Goal: Task Accomplishment & Management: Use online tool/utility

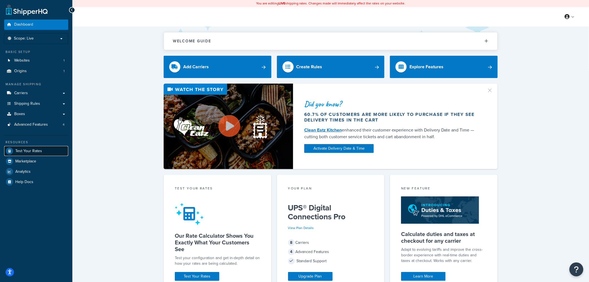
click at [43, 147] on link "Test Your Rates" at bounding box center [36, 151] width 64 height 10
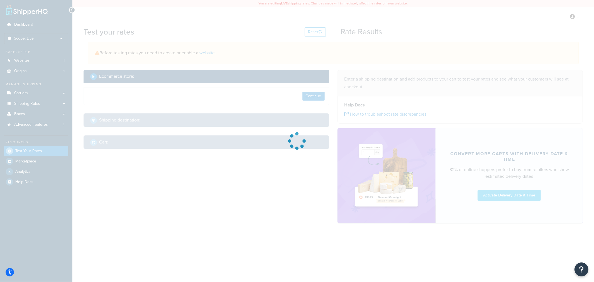
select select "[GEOGRAPHIC_DATA]"
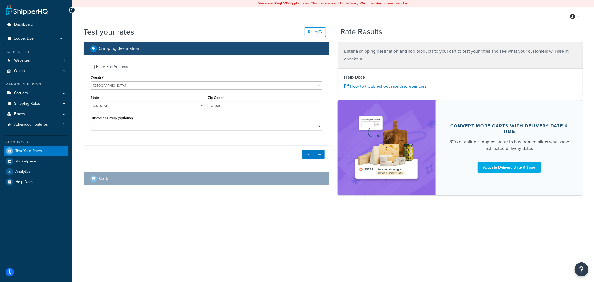
click at [119, 68] on div "Enter Full Address" at bounding box center [112, 67] width 32 height 8
click at [95, 68] on input "Enter Full Address" at bounding box center [92, 67] width 4 height 4
checkbox input "true"
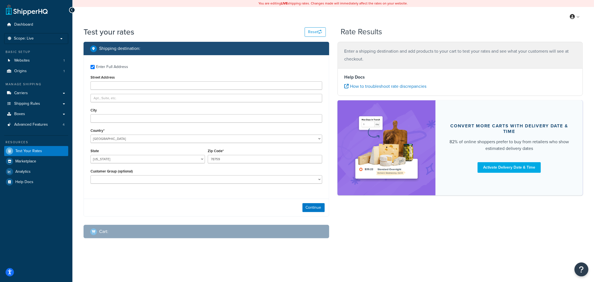
click at [122, 90] on div "Enter Full Address Street Address City Country* [GEOGRAPHIC_DATA] [GEOGRAPHIC_D…" at bounding box center [206, 124] width 245 height 139
click at [123, 86] on input "Street Address" at bounding box center [206, 85] width 232 height 8
type input "[STREET_ADDRESS]"
click at [128, 118] on input "City" at bounding box center [206, 118] width 232 height 8
type input "[GEOGRAPHIC_DATA]"
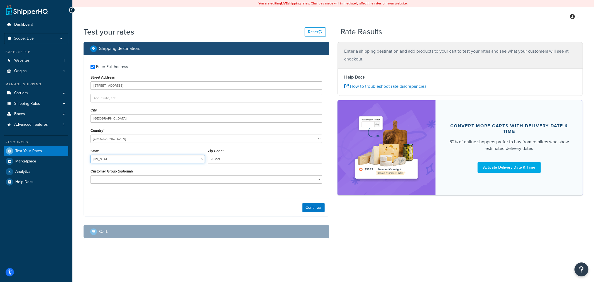
click at [127, 155] on select "[US_STATE] [US_STATE] [US_STATE] [US_STATE] [US_STATE] Armed Forces Americas Ar…" at bounding box center [147, 159] width 114 height 8
select select "CO"
click at [90, 155] on select "[US_STATE] [US_STATE] [US_STATE] [US_STATE] [US_STATE] Armed Forces Americas Ar…" at bounding box center [147, 159] width 114 height 8
click at [238, 160] on input "78759" at bounding box center [265, 159] width 114 height 8
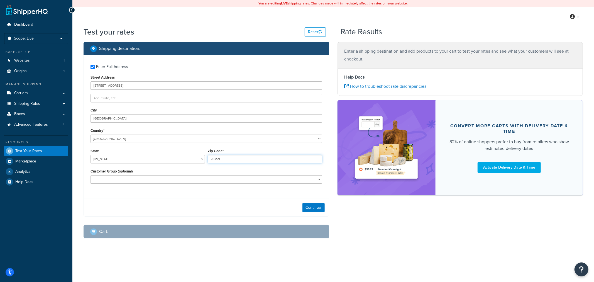
click at [238, 160] on input "78759" at bounding box center [265, 159] width 114 height 8
type input "80301"
click at [312, 209] on button "Continue" at bounding box center [313, 207] width 22 height 9
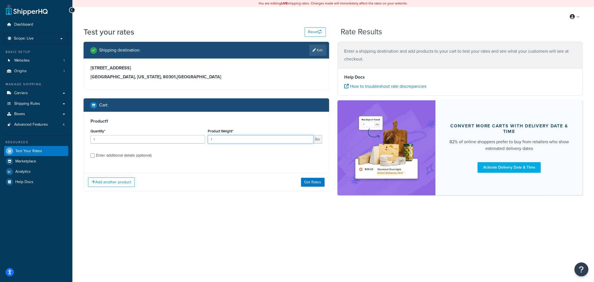
click at [242, 137] on input "1" at bounding box center [261, 139] width 106 height 8
type input "80.0"
click at [318, 183] on button "Get Rates" at bounding box center [313, 182] width 24 height 9
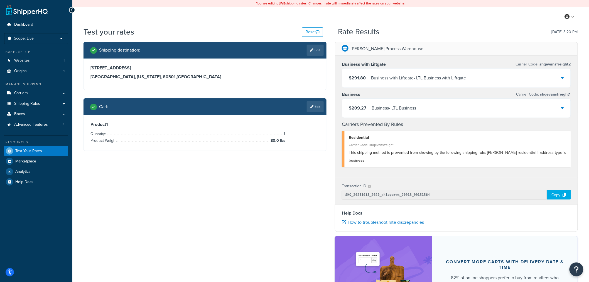
click at [555, 194] on div "Copy" at bounding box center [559, 194] width 24 height 9
click at [316, 108] on link "Edit" at bounding box center [315, 106] width 17 height 11
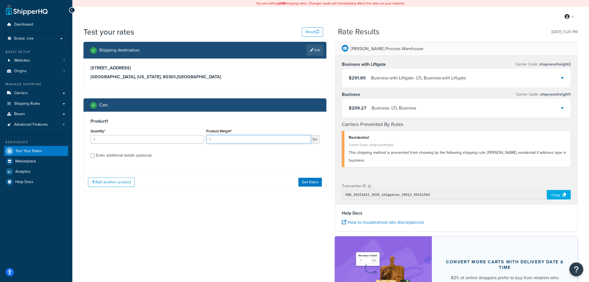
click at [229, 140] on input "1" at bounding box center [258, 139] width 105 height 8
type input "180.0"
click at [310, 182] on button "Get Rates" at bounding box center [310, 182] width 24 height 9
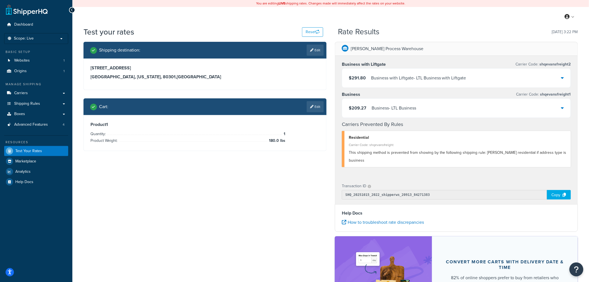
click at [553, 195] on div "Copy" at bounding box center [559, 194] width 24 height 9
